Goal: Navigation & Orientation: Find specific page/section

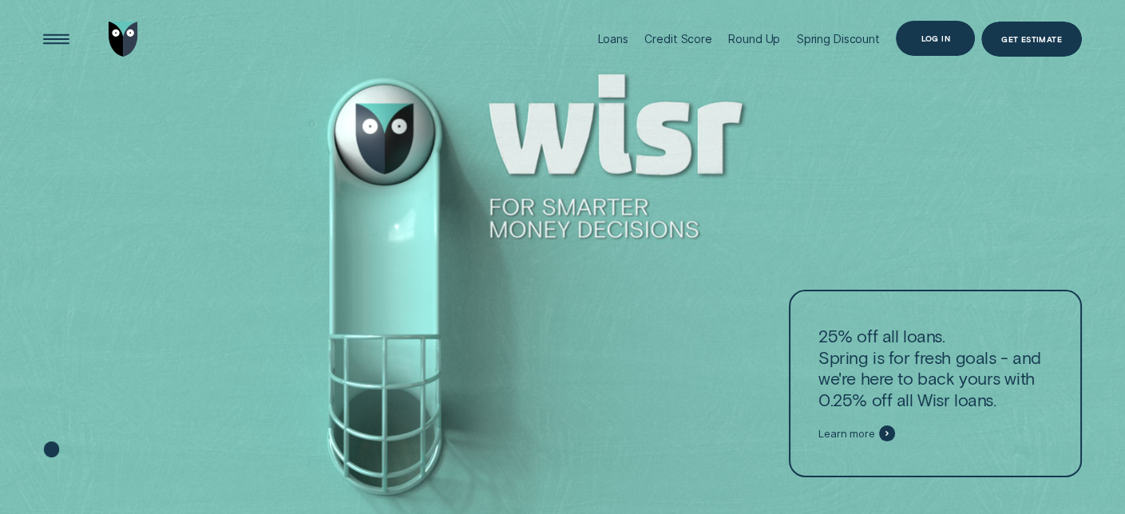
click at [932, 35] on div "Log in" at bounding box center [935, 38] width 29 height 7
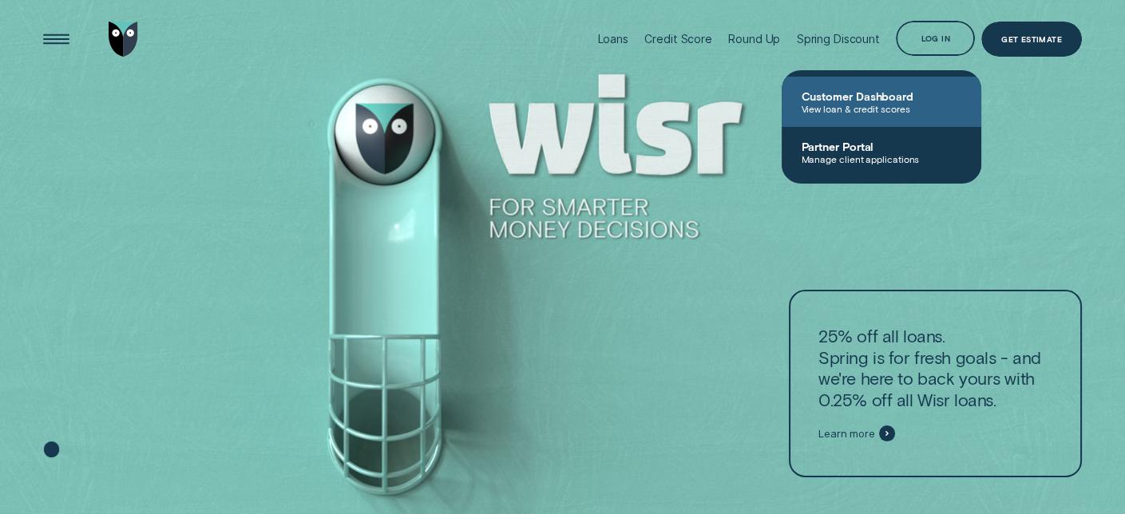
click at [894, 97] on span "Customer Dashboard" at bounding box center [881, 96] width 161 height 14
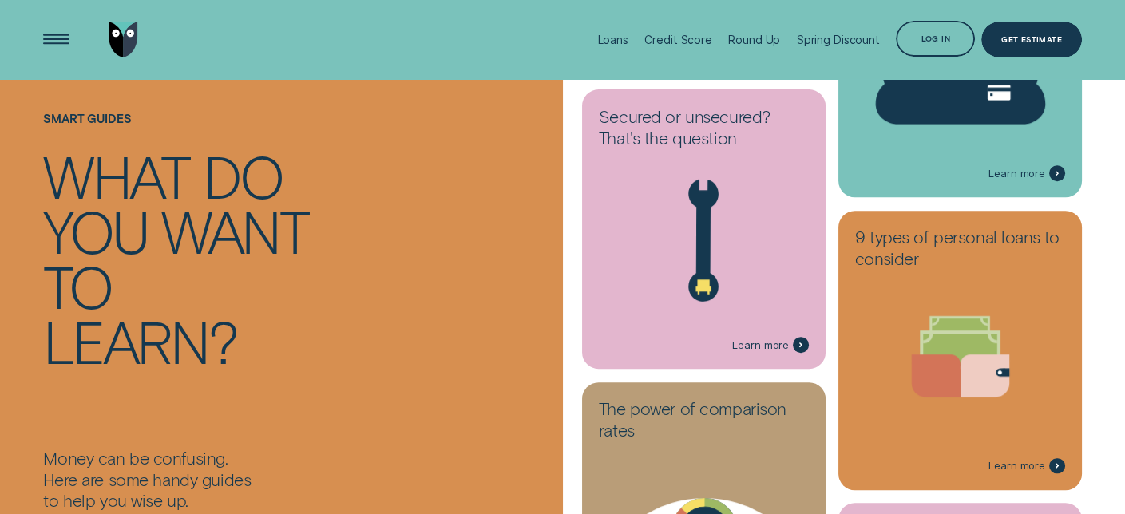
scroll to position [718, 0]
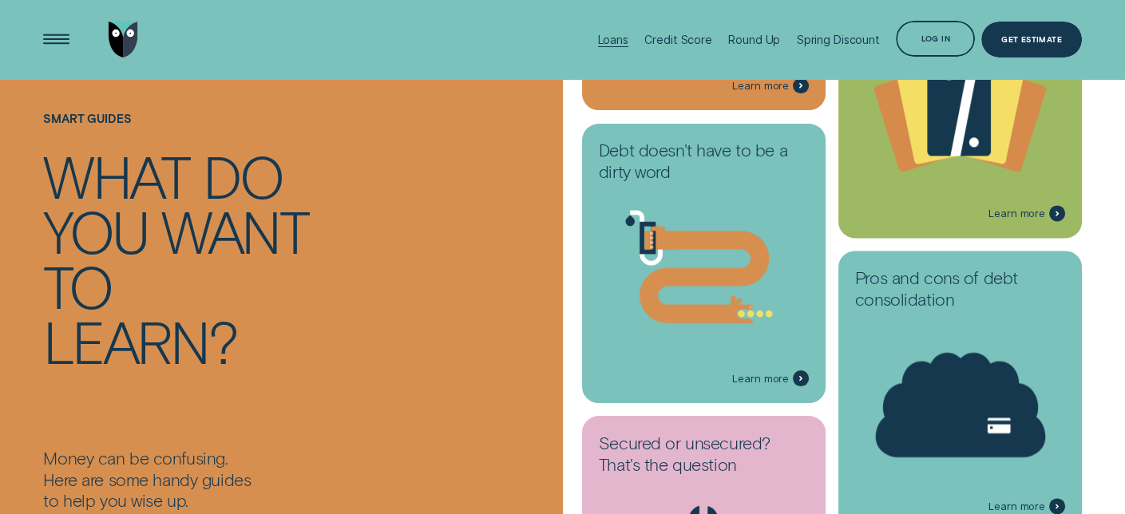
click at [627, 37] on div "Loans" at bounding box center [613, 40] width 30 height 14
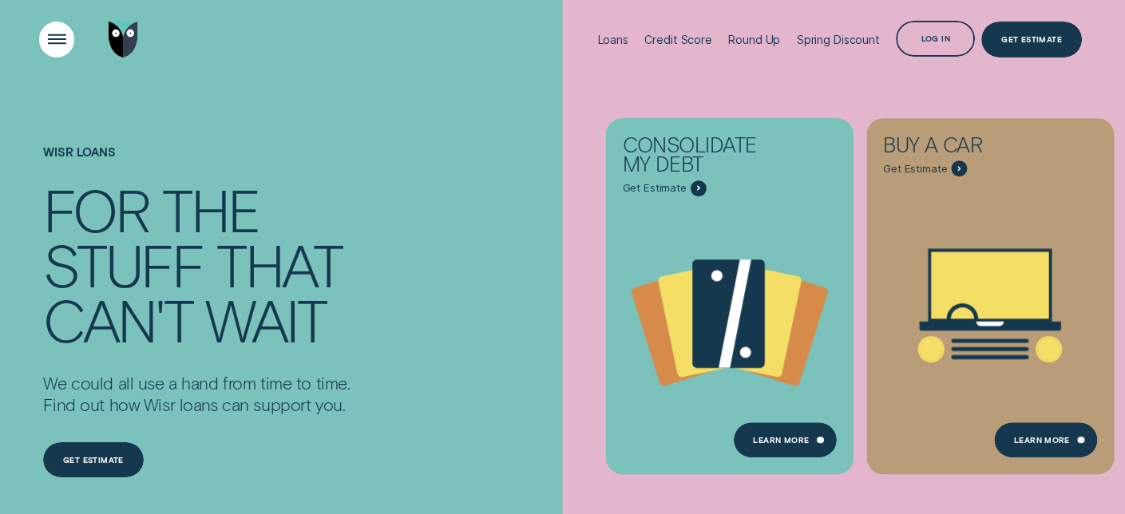
click at [52, 38] on div "Open Menu" at bounding box center [56, 39] width 50 height 50
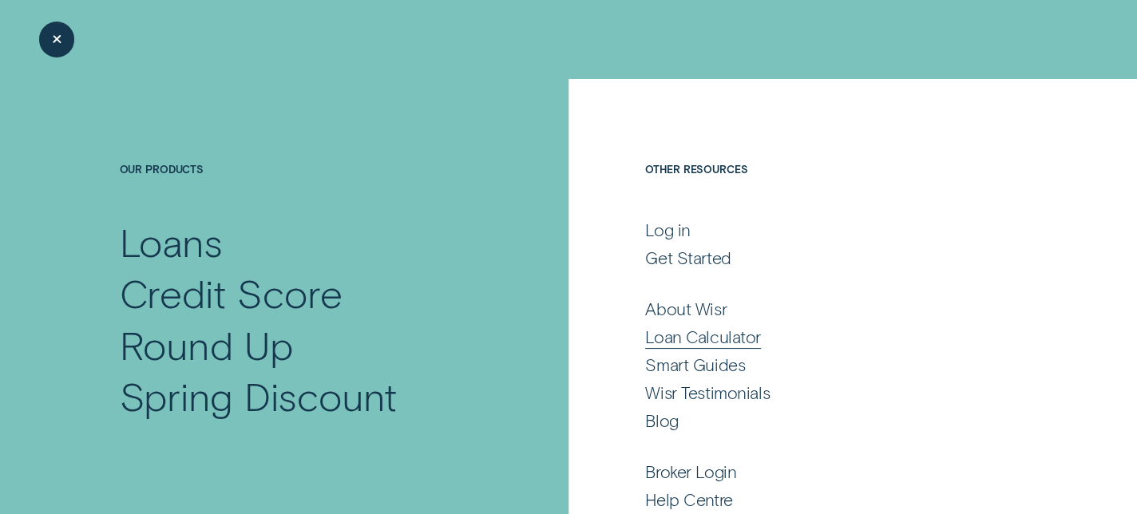
click at [664, 332] on div "Loan Calculator" at bounding box center [703, 337] width 116 height 22
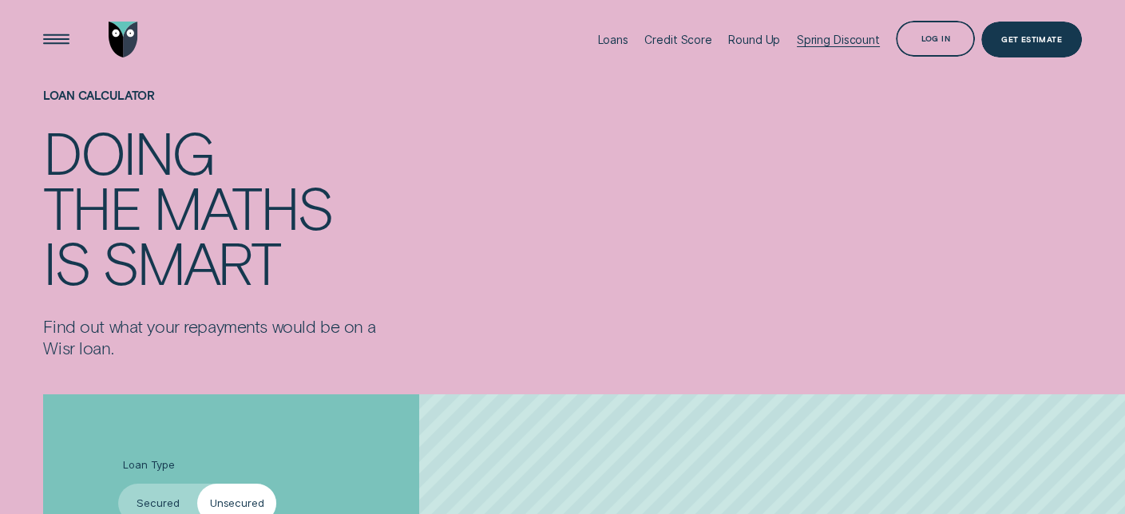
click at [836, 35] on div "Spring Discount" at bounding box center [838, 40] width 83 height 14
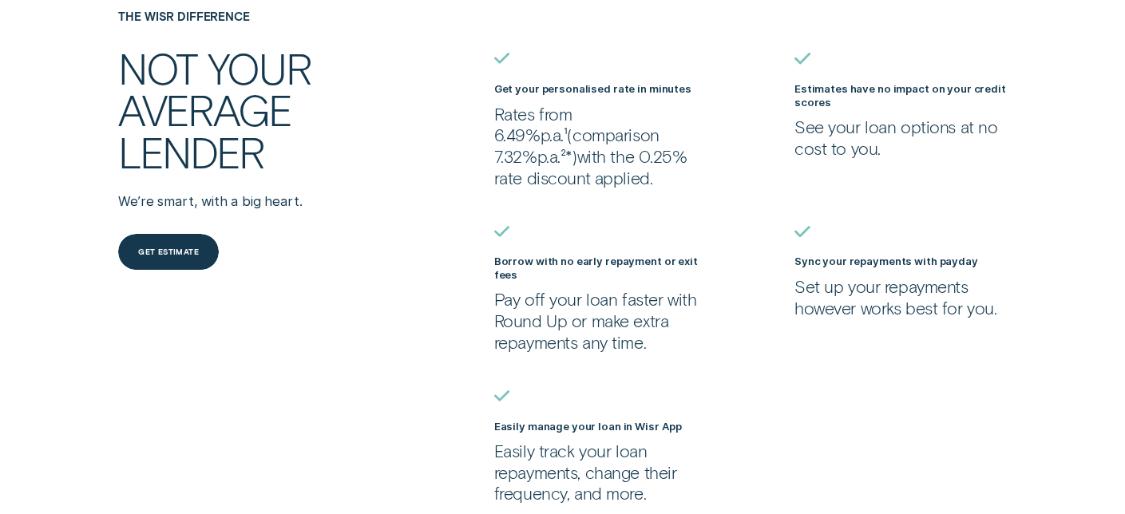
scroll to position [639, 0]
